Goal: Navigation & Orientation: Find specific page/section

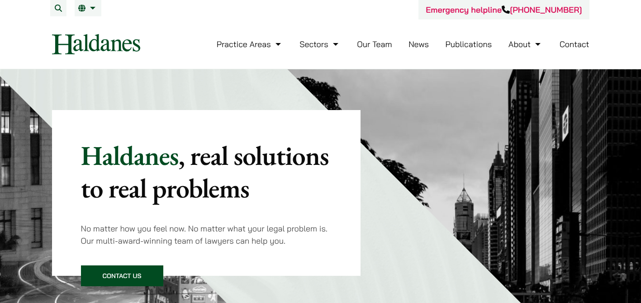
click at [383, 43] on link "Our Team" at bounding box center [374, 44] width 35 height 10
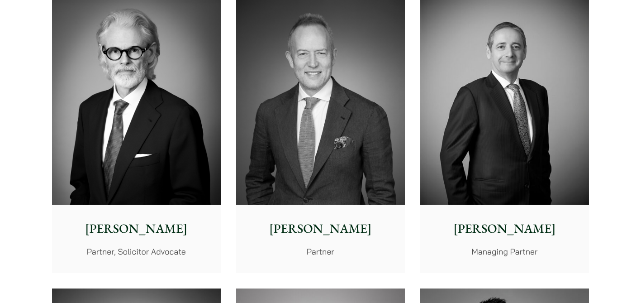
scroll to position [264, 0]
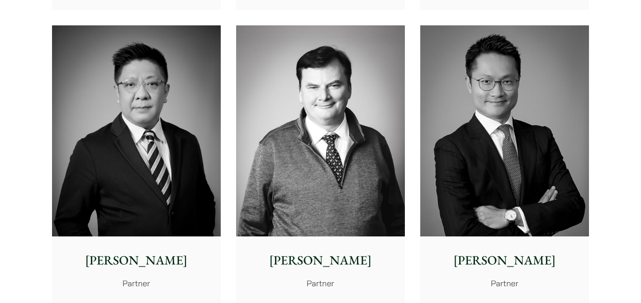
scroll to position [530, 0]
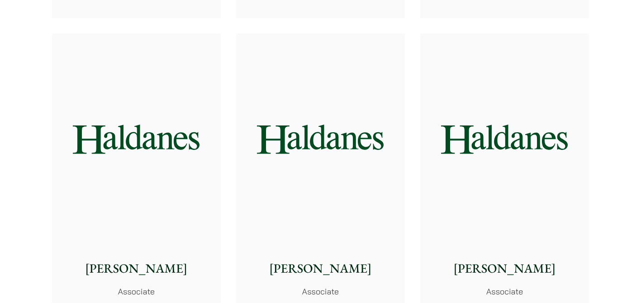
scroll to position [3240, 0]
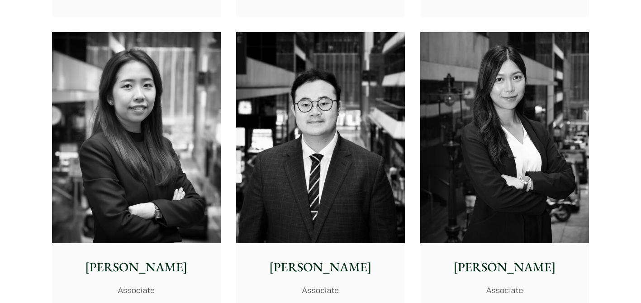
click at [223, 122] on div "[PERSON_NAME] Senior Associate [PERSON_NAME] Senior Associate [PERSON_NAME] Sen…" at bounding box center [320, 24] width 553 height 1768
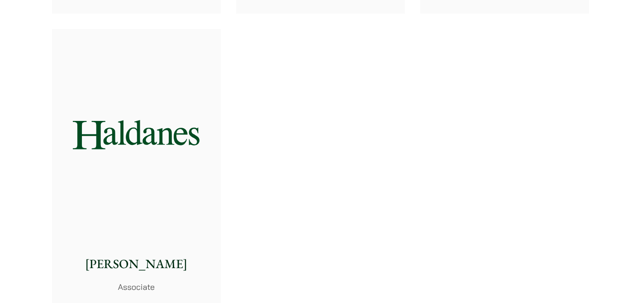
scroll to position [3841, 0]
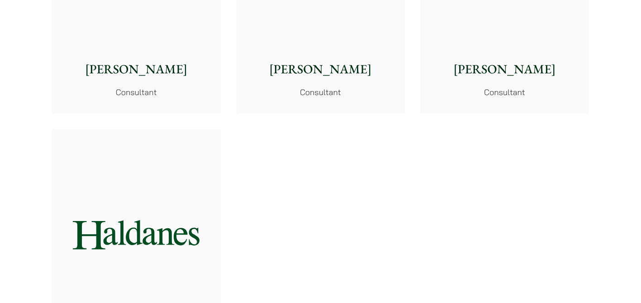
scroll to position [5142, 0]
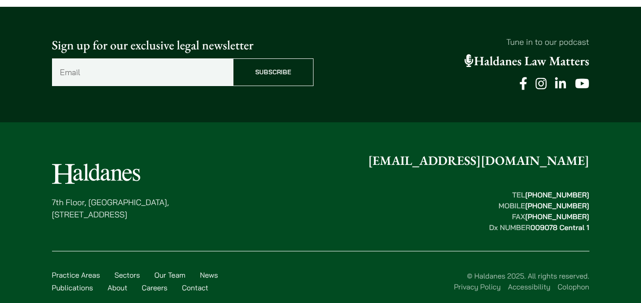
click at [153, 283] on link "Careers" at bounding box center [155, 287] width 26 height 9
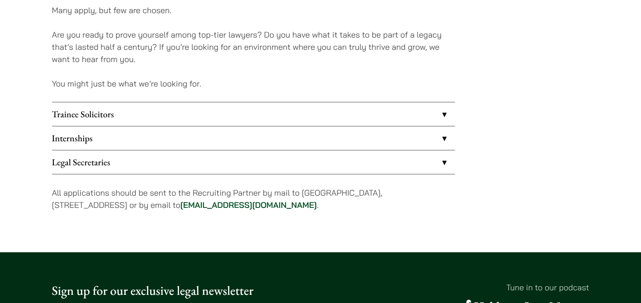
scroll to position [743, 0]
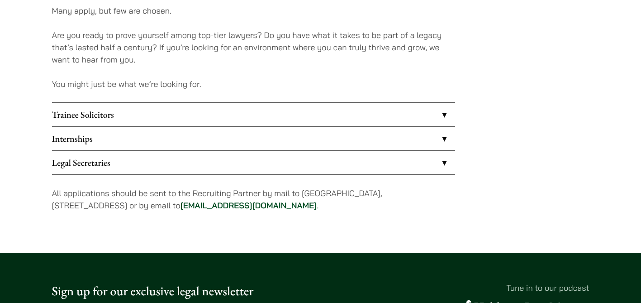
click at [61, 138] on link "Internships" at bounding box center [253, 139] width 403 height 24
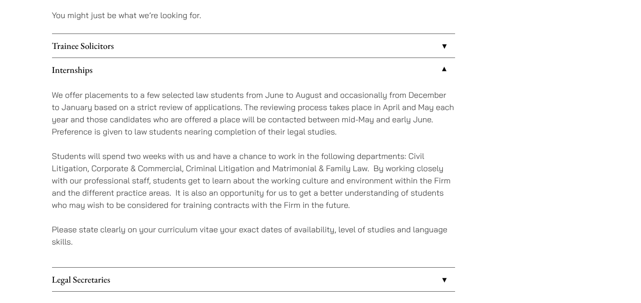
scroll to position [837, 0]
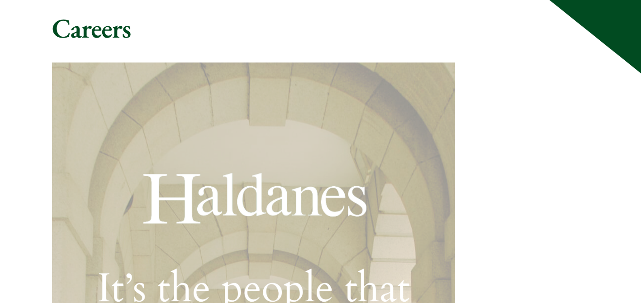
scroll to position [0, 0]
